Goal: Information Seeking & Learning: Find specific fact

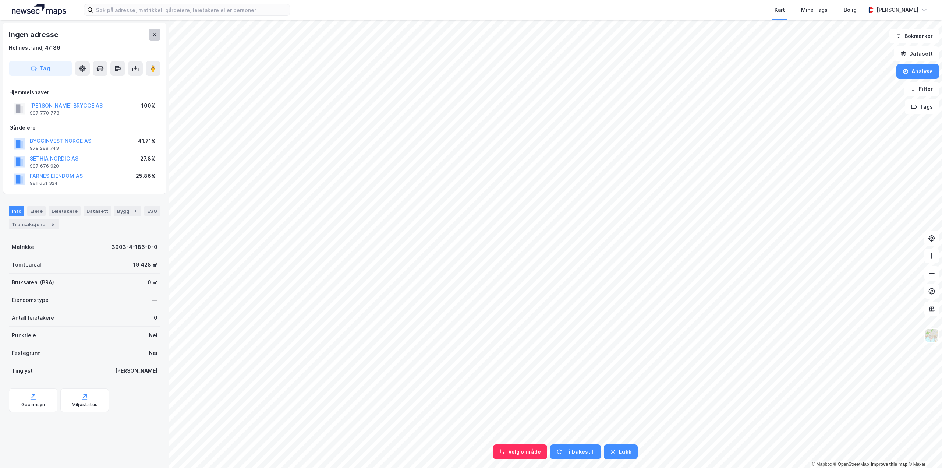
click at [152, 34] on icon at bounding box center [155, 35] width 6 height 6
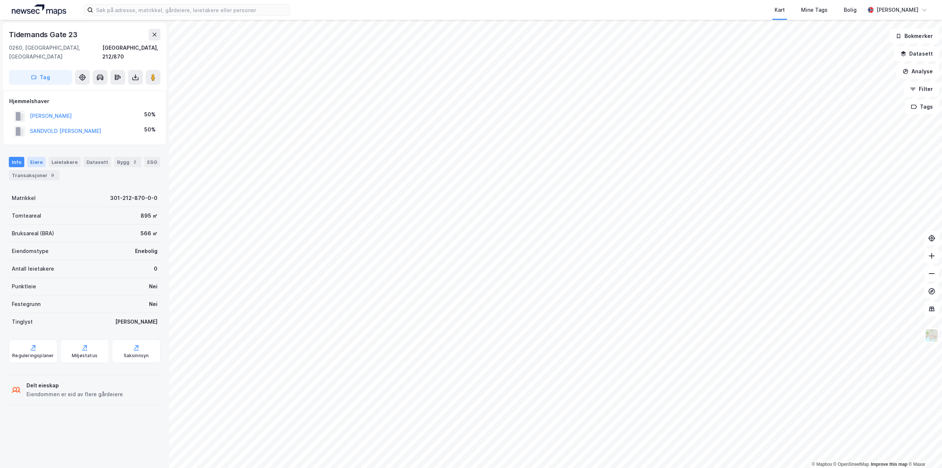
click at [32, 157] on div "Eiere" at bounding box center [36, 162] width 18 height 10
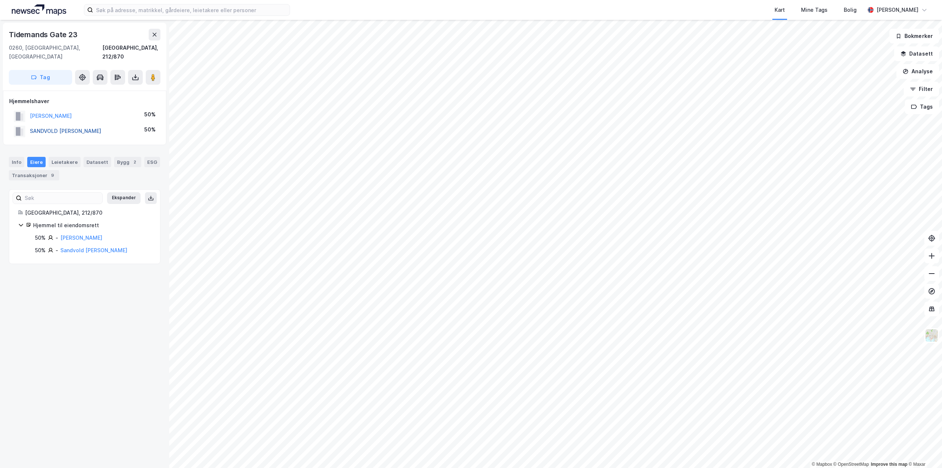
click at [0, 0] on button "SANDVOLD [PERSON_NAME]" at bounding box center [0, 0] width 0 height 0
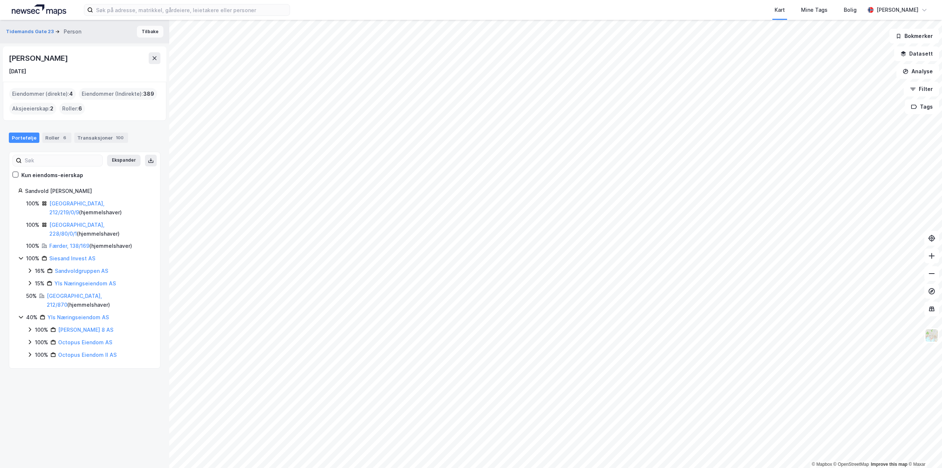
click at [151, 35] on button "Tilbake" at bounding box center [150, 32] width 26 height 12
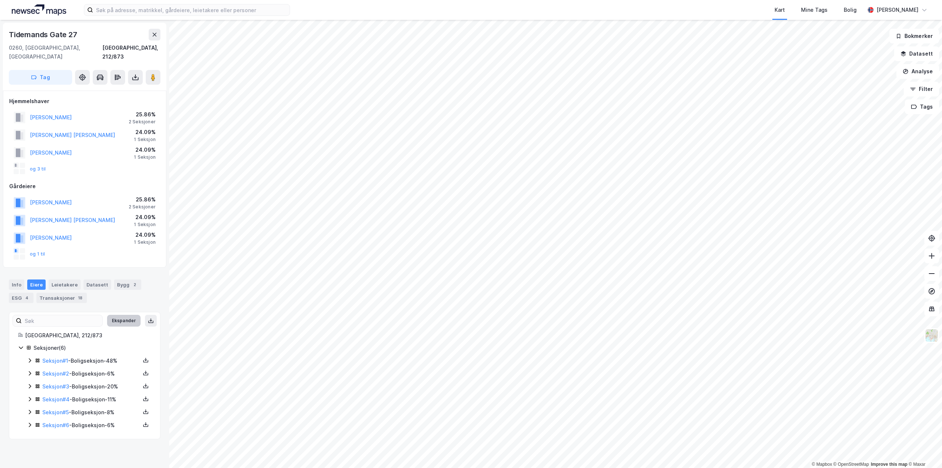
click at [114, 315] on button "Ekspander" at bounding box center [123, 321] width 33 height 12
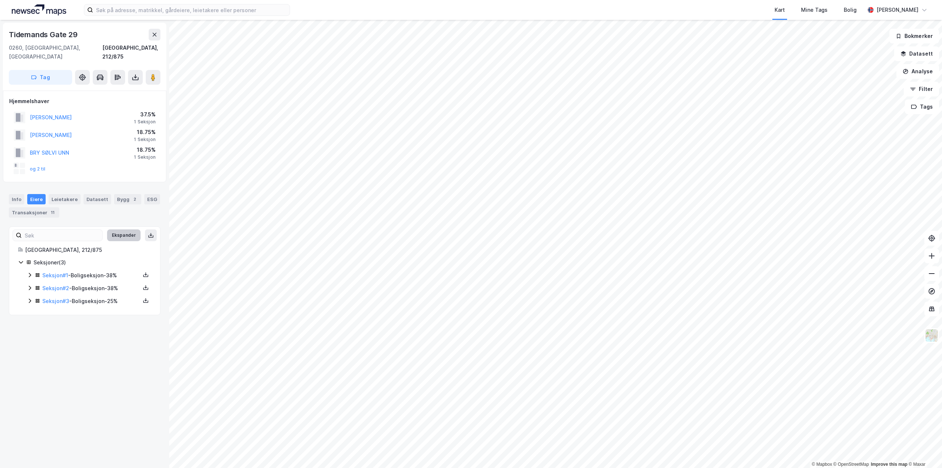
click at [116, 230] on button "Ekspander" at bounding box center [123, 235] width 33 height 12
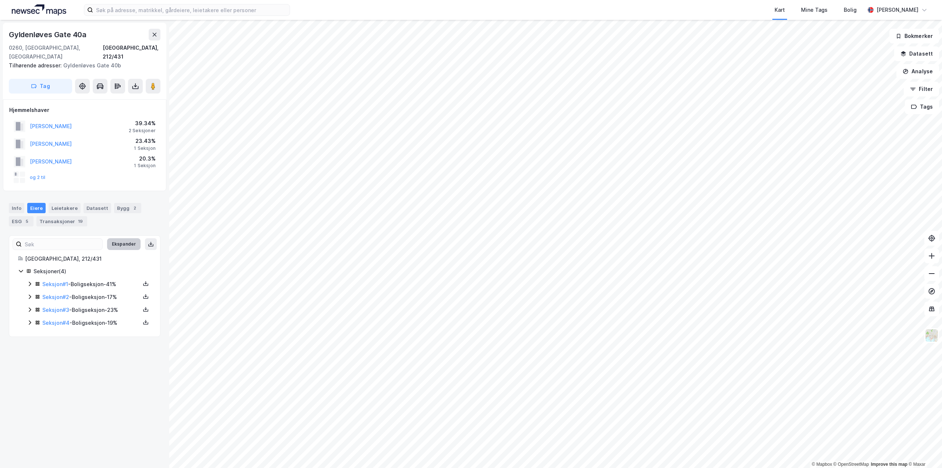
click at [119, 238] on button "Ekspander" at bounding box center [123, 244] width 33 height 12
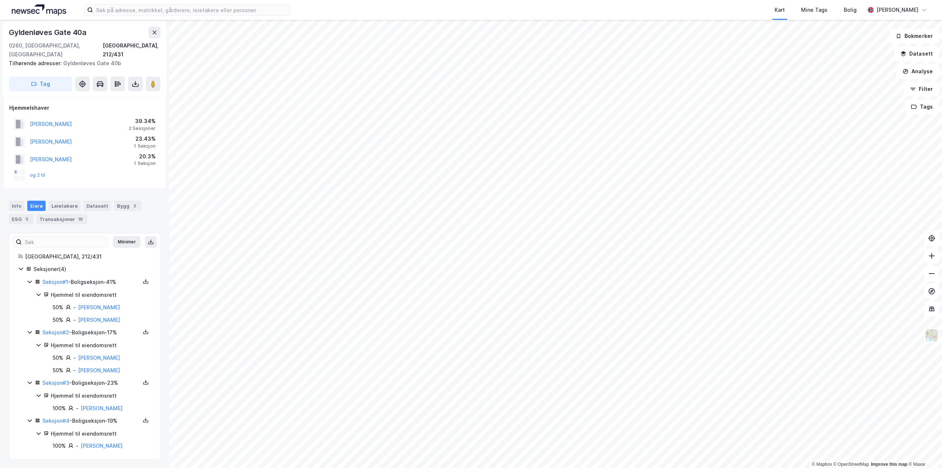
scroll to position [3, 0]
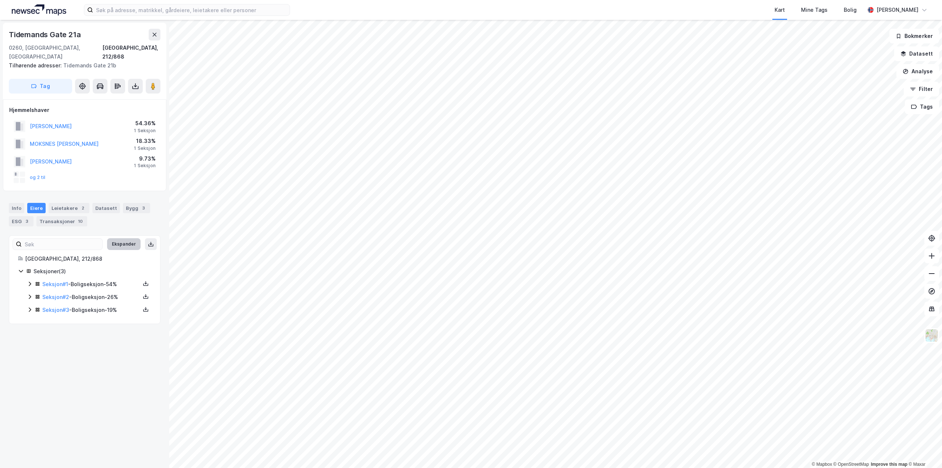
click at [122, 238] on button "Ekspander" at bounding box center [123, 244] width 33 height 12
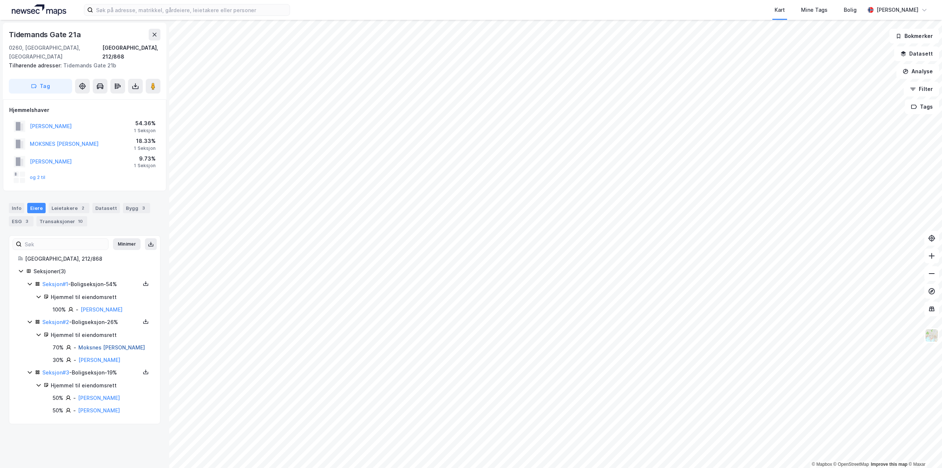
click at [96, 350] on link "Moksnes [PERSON_NAME]" at bounding box center [111, 347] width 67 height 6
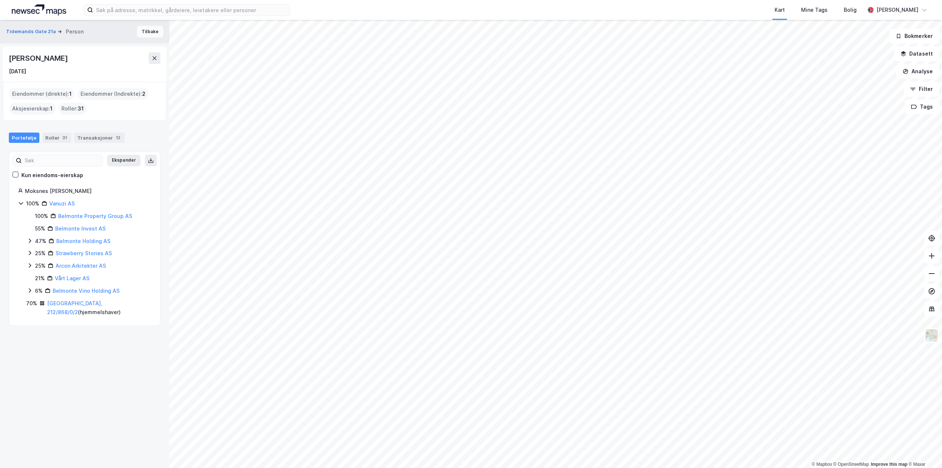
click at [144, 33] on button "Tilbake" at bounding box center [150, 32] width 26 height 12
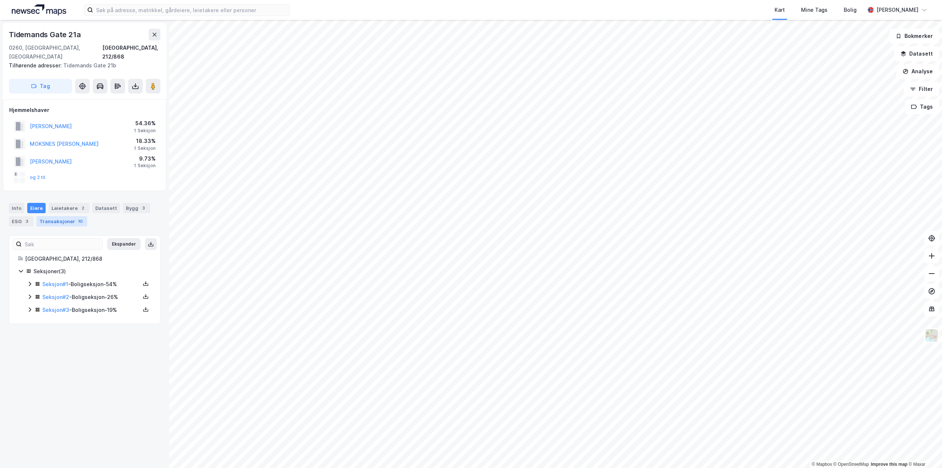
click at [60, 216] on div "Transaksjoner 10" at bounding box center [61, 221] width 51 height 10
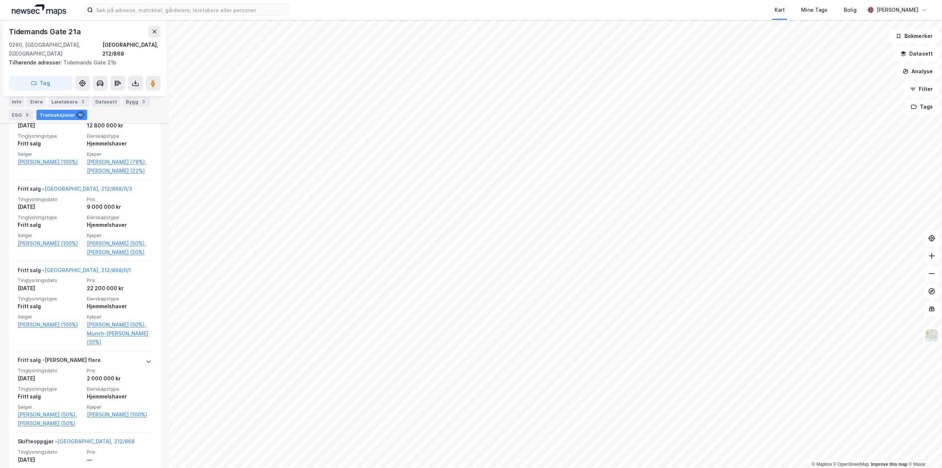
scroll to position [626, 0]
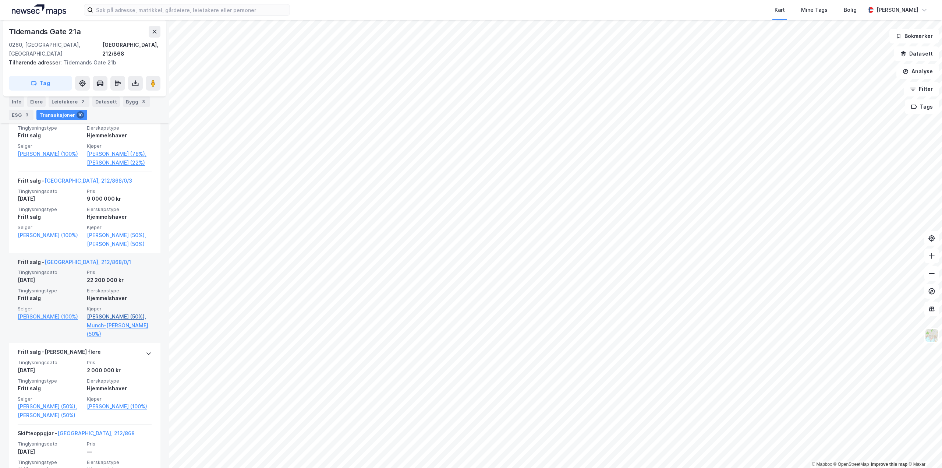
click at [104, 321] on link "[PERSON_NAME] (50%)," at bounding box center [119, 316] width 65 height 9
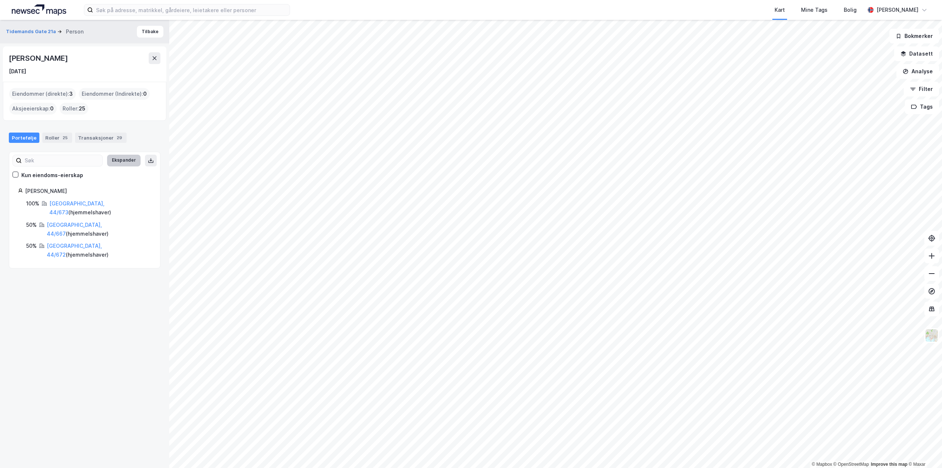
click at [123, 161] on button "Ekspander" at bounding box center [123, 161] width 33 height 12
click at [70, 108] on div "Roller : 25" at bounding box center [74, 109] width 29 height 12
click at [154, 60] on icon at bounding box center [155, 58] width 6 height 6
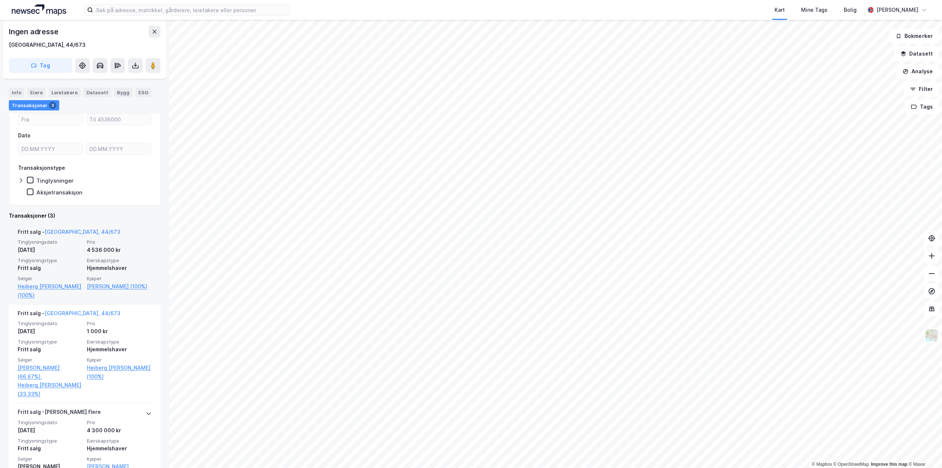
scroll to position [74, 0]
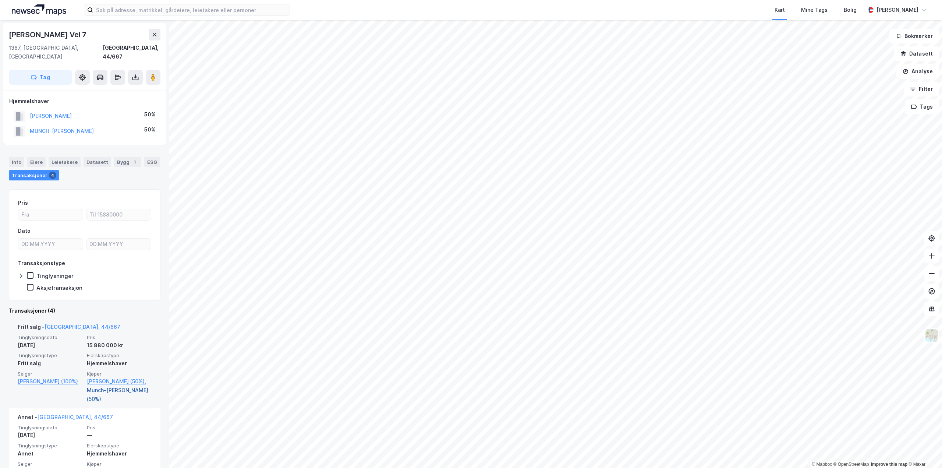
click at [113, 386] on link "Munch-[PERSON_NAME] (50%)" at bounding box center [119, 395] width 65 height 18
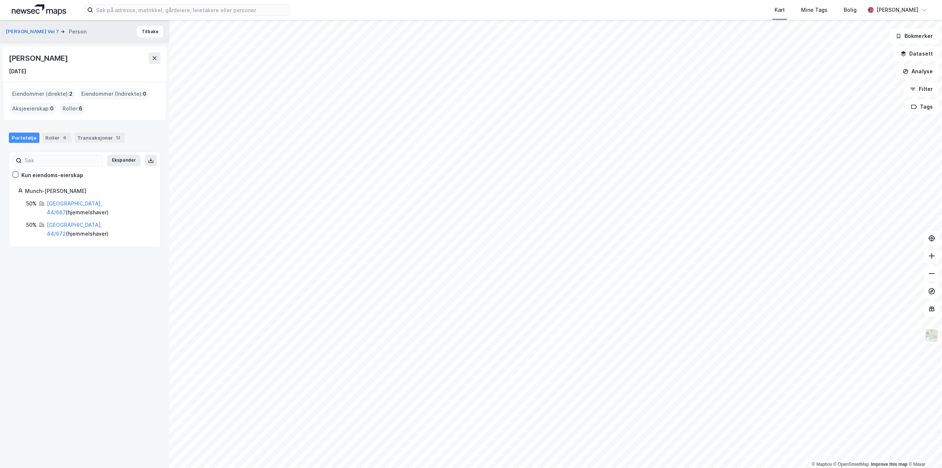
drag, startPoint x: 9, startPoint y: 57, endPoint x: 139, endPoint y: 59, distance: 129.6
click at [139, 59] on div "[PERSON_NAME]" at bounding box center [85, 58] width 152 height 12
copy div "[PERSON_NAME]"
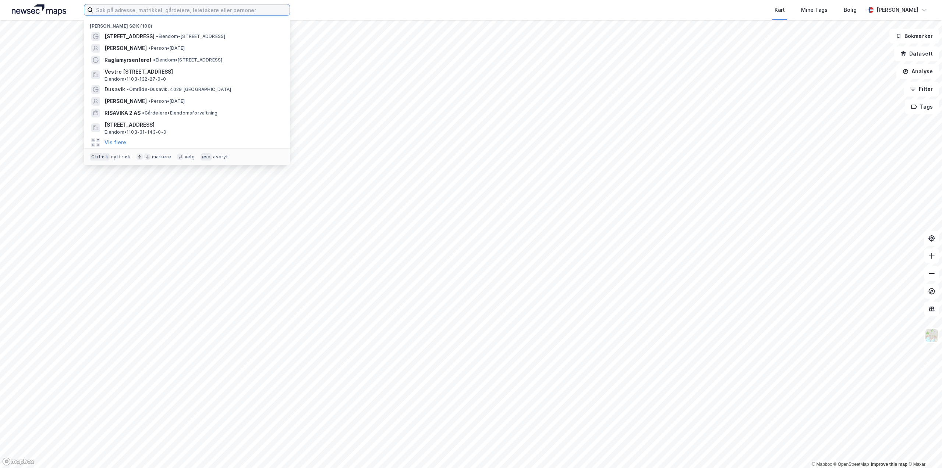
click at [139, 7] on input at bounding box center [191, 9] width 197 height 11
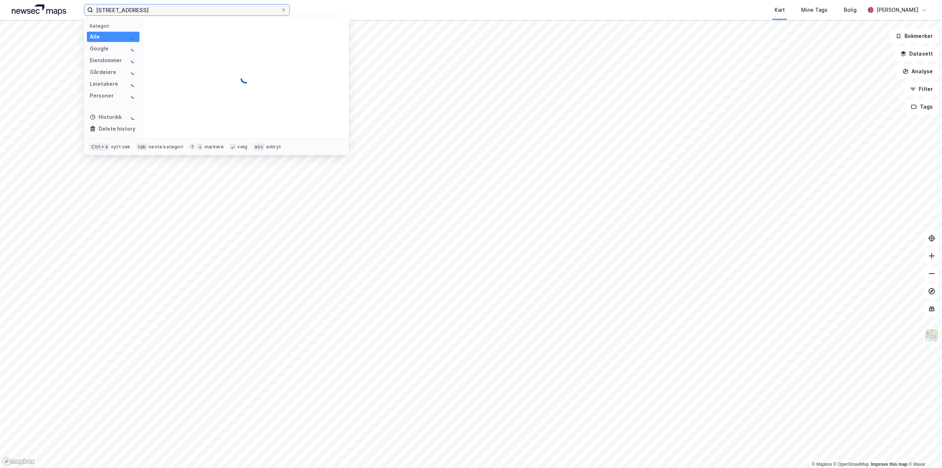
type input "finnestadveien 28"
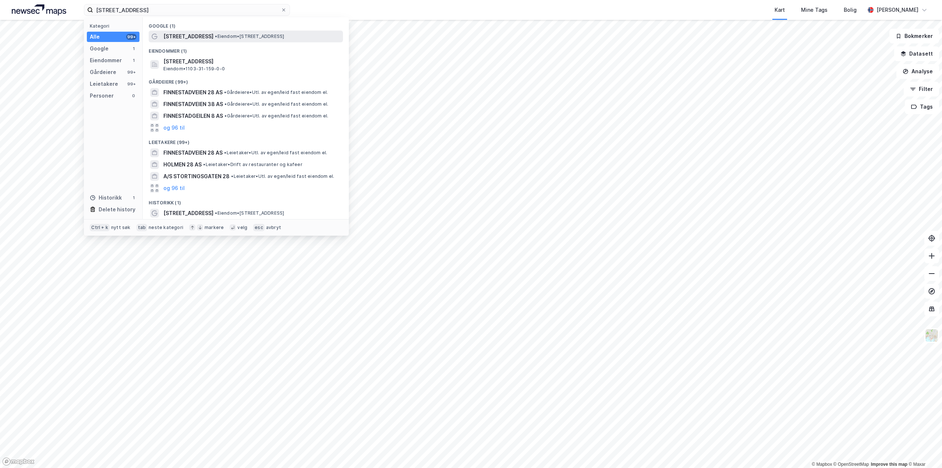
click at [181, 38] on span "Finnestadveien 28" at bounding box center [188, 36] width 50 height 9
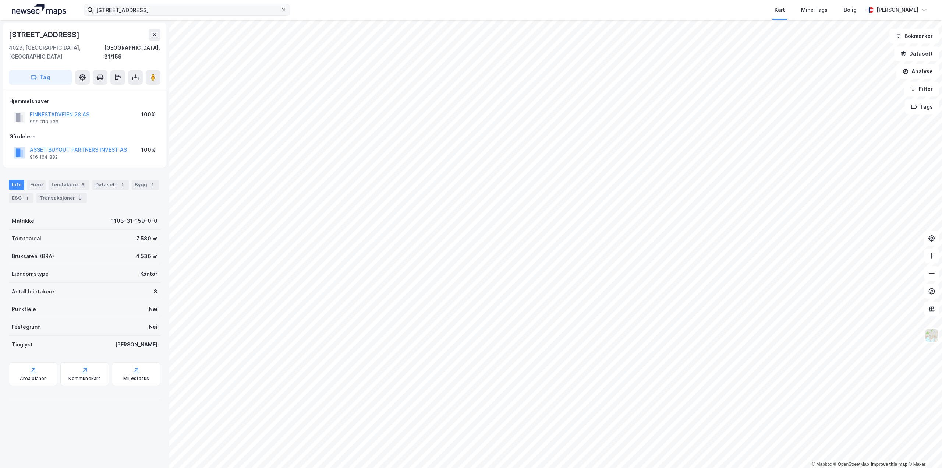
click at [284, 11] on icon at bounding box center [284, 10] width 4 height 4
click at [281, 11] on input "finnestadveien 28" at bounding box center [187, 9] width 188 height 11
